Goal: Information Seeking & Learning: Learn about a topic

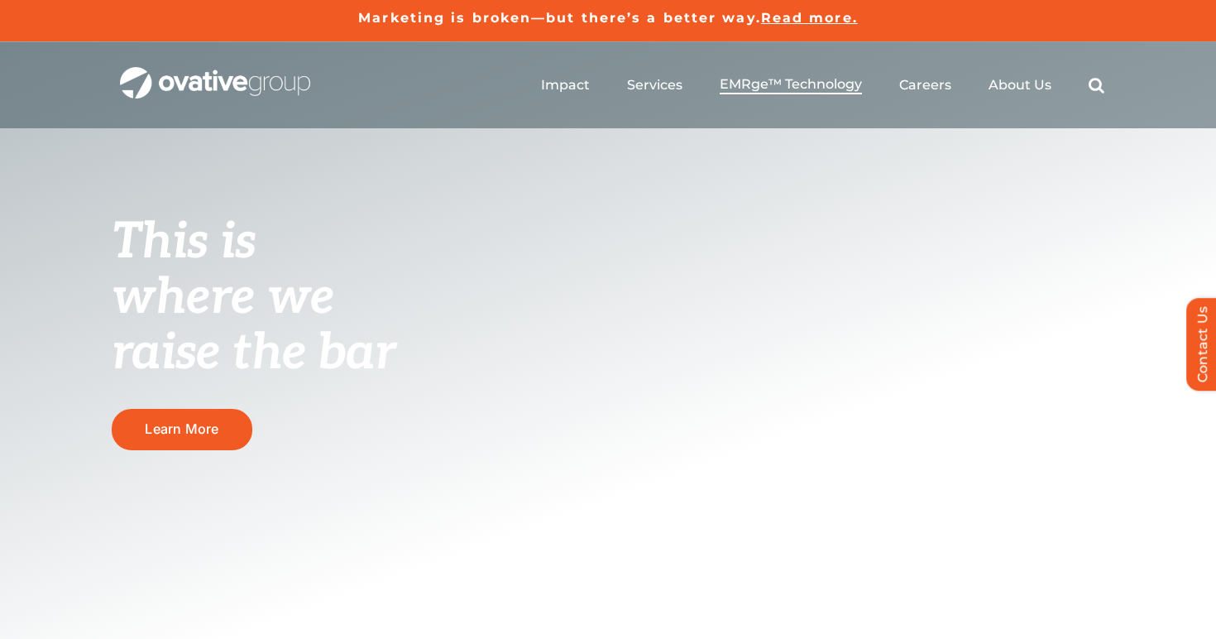
click at [812, 83] on span "EMRge™ Technology" at bounding box center [791, 84] width 142 height 17
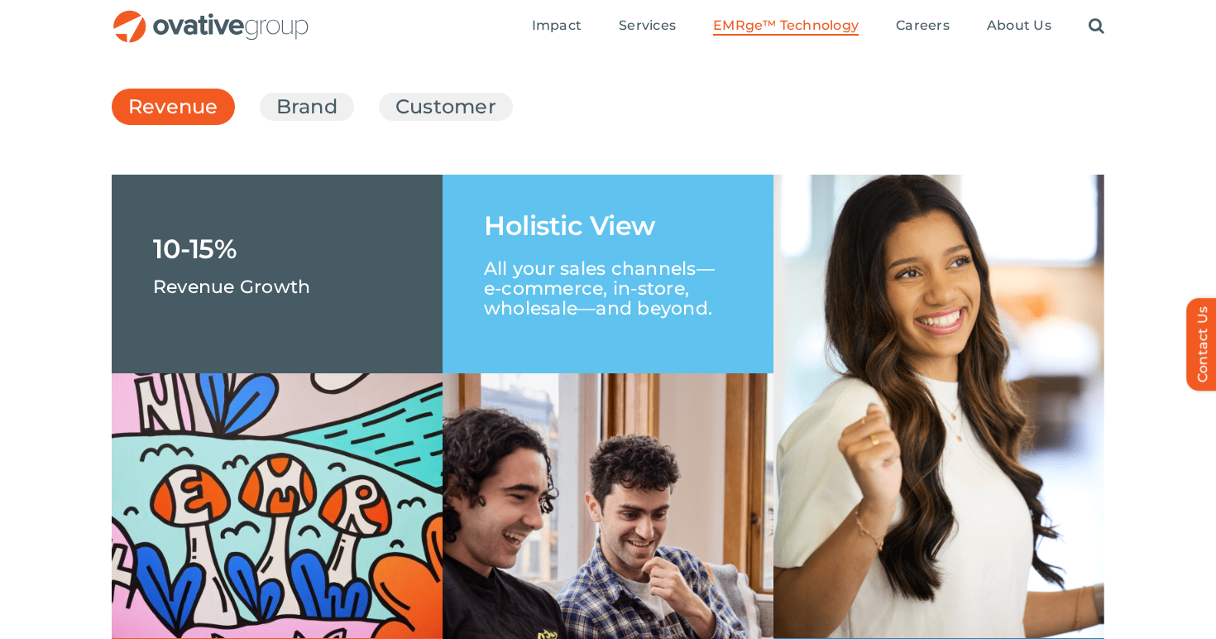
scroll to position [2328, 0]
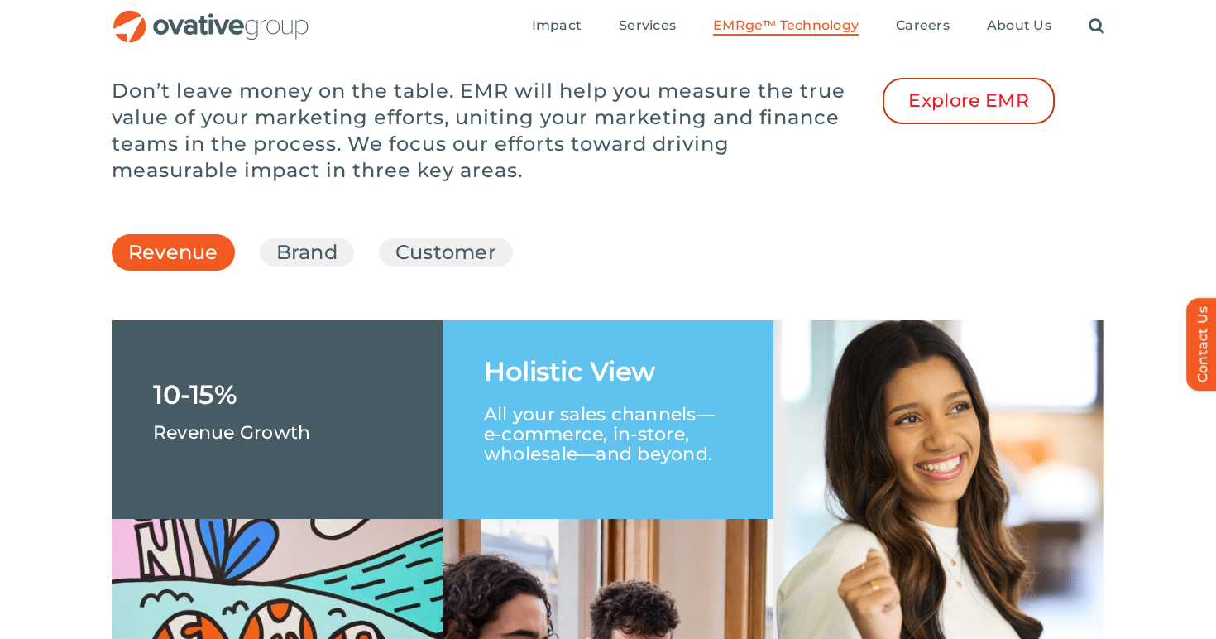
click at [920, 112] on span "Explore EMR" at bounding box center [969, 101] width 121 height 22
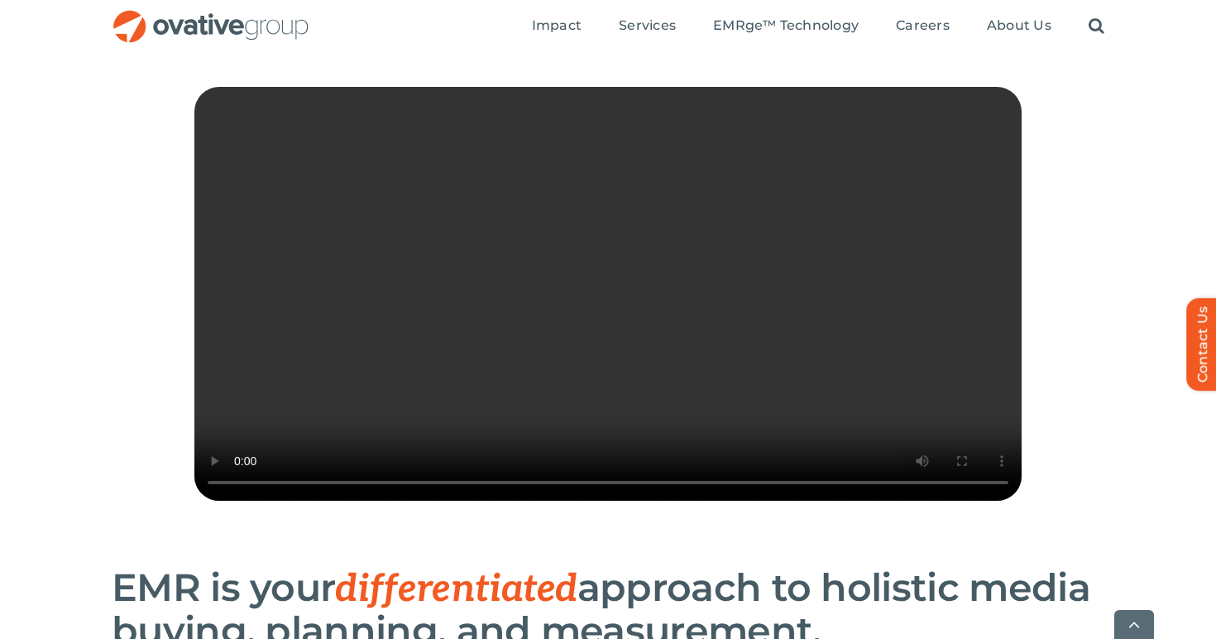
scroll to position [354, 0]
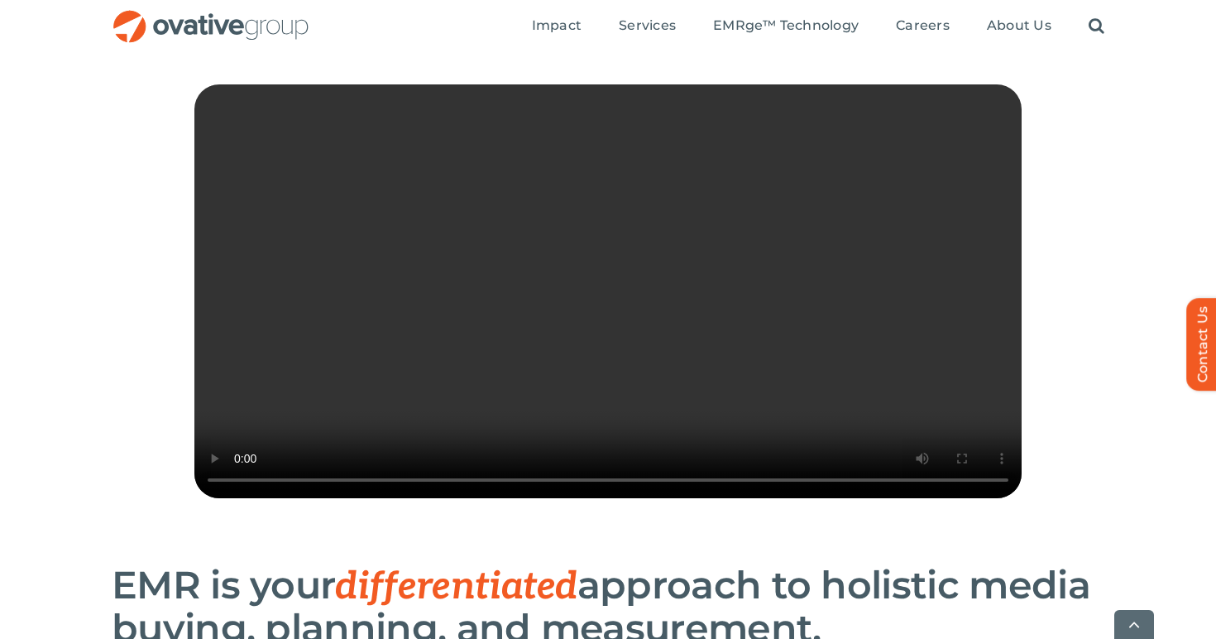
click at [719, 436] on video "Sorry, your browser doesn't support embedded videos." at bounding box center [608, 291] width 828 height 414
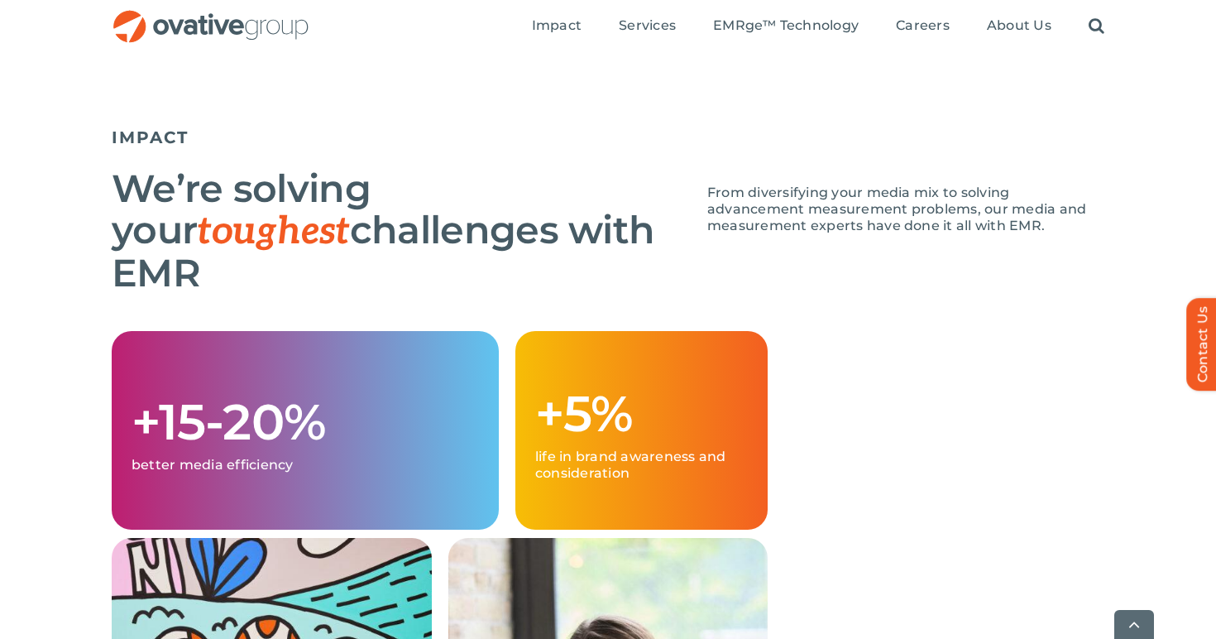
scroll to position [1413, 0]
